Goal: Task Accomplishment & Management: Use online tool/utility

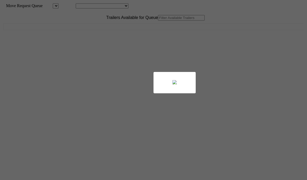
drag, startPoint x: 0, startPoint y: 0, endPoint x: 90, endPoint y: 33, distance: 95.9
click at [90, 33] on div at bounding box center [153, 90] width 307 height 180
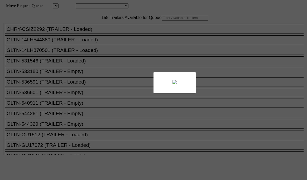
drag, startPoint x: 91, startPoint y: 31, endPoint x: 86, endPoint y: 32, distance: 4.8
click at [86, 32] on div at bounding box center [153, 90] width 307 height 180
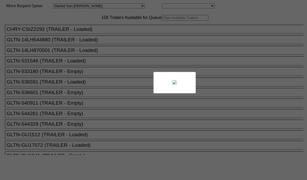
click at [96, 30] on div at bounding box center [153, 90] width 307 height 180
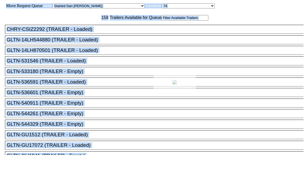
click at [96, 31] on div at bounding box center [153, 90] width 307 height 180
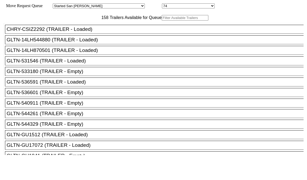
click at [162, 21] on input "text" at bounding box center [185, 18] width 47 height 6
paste input "241198"
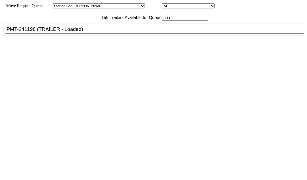
type input "241198"
click at [86, 46] on body "Move Request Queue Area Started San Pedro Lost San Pedro Appt San Pedro B4 West…" at bounding box center [153, 89] width 303 height 174
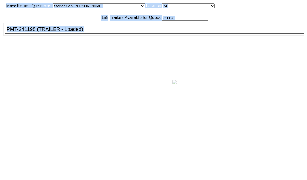
click at [86, 46] on div at bounding box center [153, 90] width 307 height 180
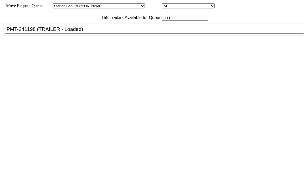
click at [89, 32] on div "PMT-241198 (TRAILER - Loaded)" at bounding box center [157, 29] width 301 height 6
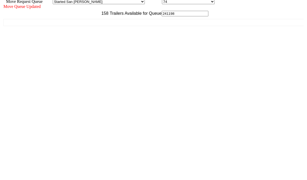
scroll to position [5, 0]
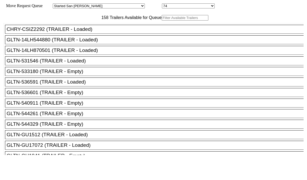
click at [162, 21] on input "text" at bounding box center [185, 18] width 47 height 6
paste input "241198"
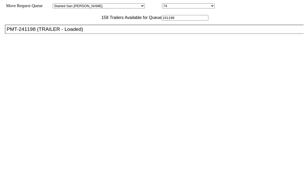
type input "241198"
click at [92, 32] on div "PMT-241198 (TRAILER - Loaded)" at bounding box center [157, 29] width 301 height 6
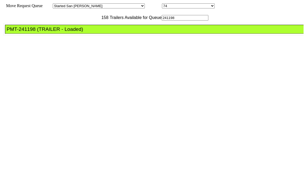
click at [92, 32] on div "PMT-241198 (TRAILER - Loaded)" at bounding box center [157, 29] width 301 height 6
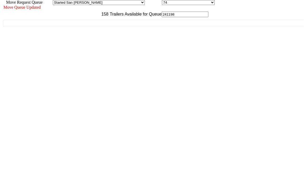
scroll to position [5, 0]
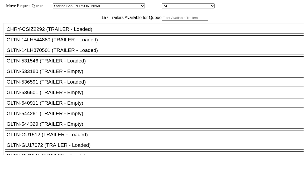
click at [162, 21] on input "text" at bounding box center [185, 18] width 47 height 6
paste input "210719"
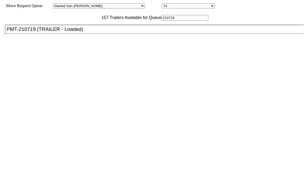
type input "210719"
click at [87, 34] on li "PMT-210719 (TRAILER - Loaded)" at bounding box center [157, 29] width 304 height 9
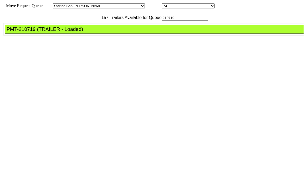
click at [90, 32] on div "PMT-210719 (TRAILER - Loaded)" at bounding box center [157, 29] width 301 height 6
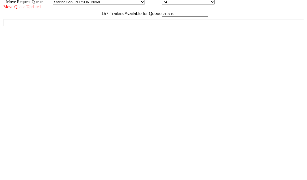
scroll to position [5, 0]
